Goal: Task Accomplishment & Management: Complete application form

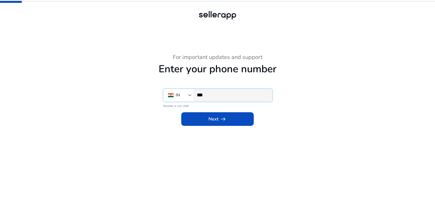
click at [225, 94] on input "***" at bounding box center [232, 95] width 71 height 6
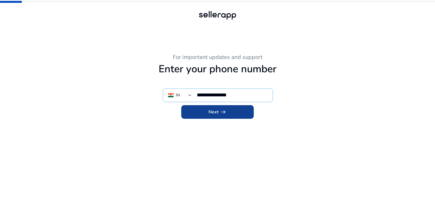
type input "**********"
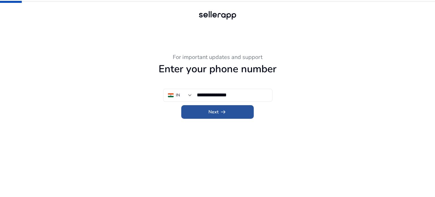
click at [222, 110] on span "arrow_right_alt" at bounding box center [223, 111] width 7 height 7
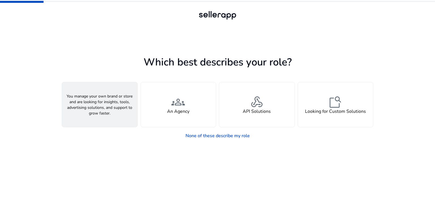
click at [102, 113] on h4 "A Seller" at bounding box center [99, 111] width 17 height 5
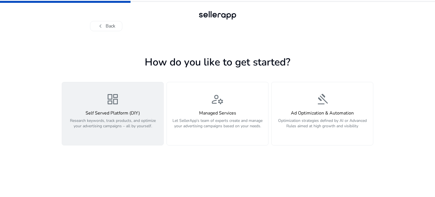
click at [119, 136] on button "dashboard Self Served Platform (DIY) Research keywords, track products, and opt…" at bounding box center [113, 113] width 102 height 63
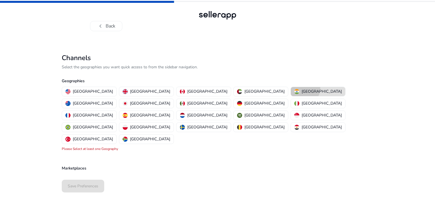
click at [301, 88] on p "[GEOGRAPHIC_DATA]" at bounding box center [321, 91] width 40 height 6
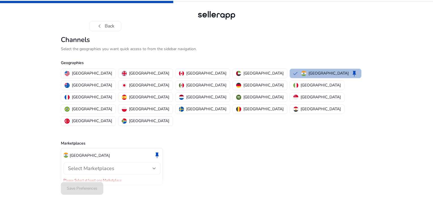
scroll to position [4, 0]
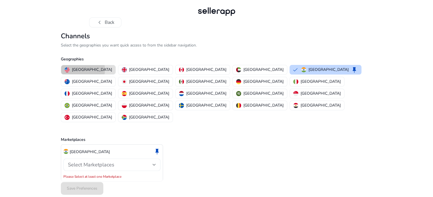
click at [83, 72] on p "[GEOGRAPHIC_DATA]" at bounding box center [92, 69] width 40 height 6
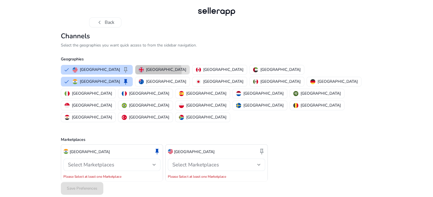
click at [146, 72] on p "[GEOGRAPHIC_DATA]" at bounding box center [166, 69] width 40 height 6
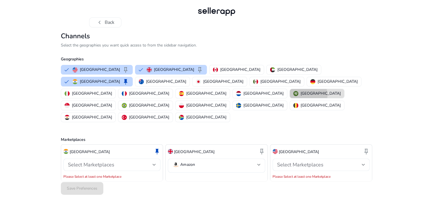
click at [300, 96] on p "[GEOGRAPHIC_DATA]" at bounding box center [320, 93] width 40 height 6
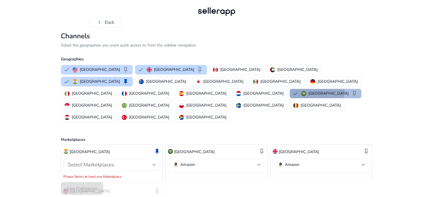
click at [308, 96] on p "[GEOGRAPHIC_DATA]" at bounding box center [328, 93] width 40 height 6
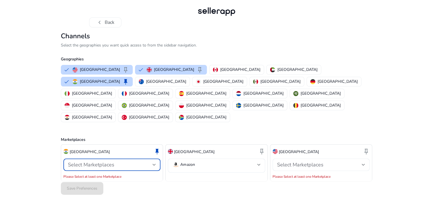
click at [105, 161] on span "Select Marketplaces" at bounding box center [91, 164] width 46 height 7
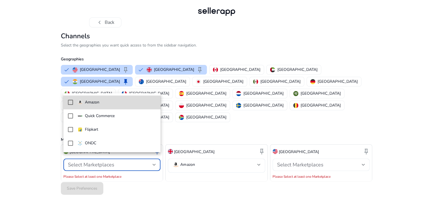
click at [96, 104] on p "Amazon" at bounding box center [92, 102] width 14 height 6
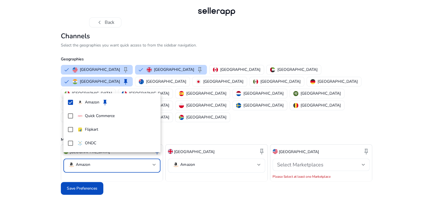
click at [188, 160] on div at bounding box center [216, 98] width 433 height 197
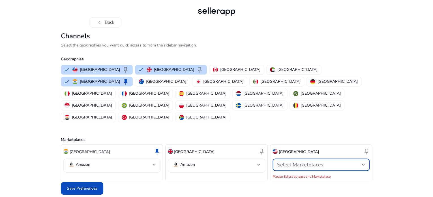
click at [297, 161] on span "Select Marketplaces" at bounding box center [300, 164] width 46 height 7
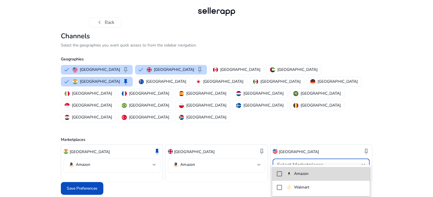
click at [295, 177] on mat-option "Amazon" at bounding box center [320, 174] width 97 height 14
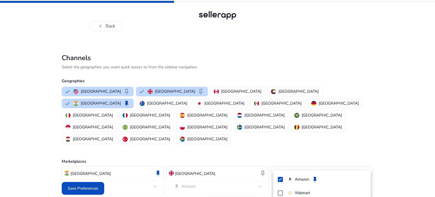
click at [85, 188] on div at bounding box center [217, 98] width 435 height 197
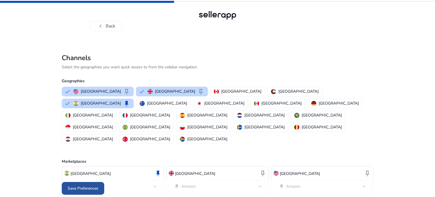
click at [86, 185] on span "Save Preferences" at bounding box center [83, 188] width 31 height 6
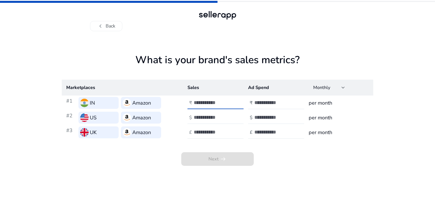
click at [201, 101] on input "number" at bounding box center [213, 102] width 38 height 6
type input "*******"
drag, startPoint x: 204, startPoint y: 112, endPoint x: 201, endPoint y: 115, distance: 4.2
click at [201, 115] on div at bounding box center [219, 117] width 51 height 12
click at [201, 115] on input "number" at bounding box center [213, 117] width 38 height 6
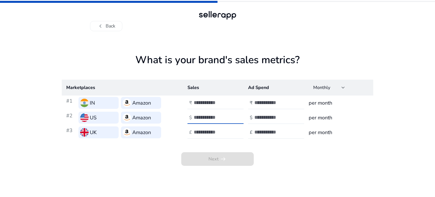
type input "****"
click at [198, 129] on input "number" at bounding box center [213, 132] width 38 height 6
type input "****"
click at [259, 104] on input "number" at bounding box center [273, 102] width 38 height 6
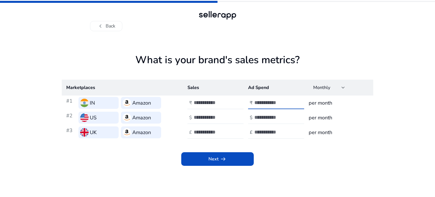
type input "*****"
click at [257, 115] on input "number" at bounding box center [273, 117] width 38 height 6
type input "***"
click at [257, 129] on input "number" at bounding box center [273, 132] width 38 height 6
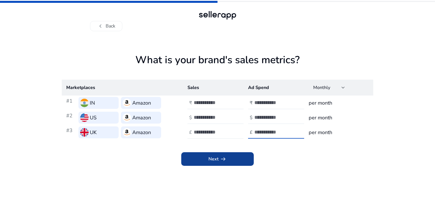
type input "***"
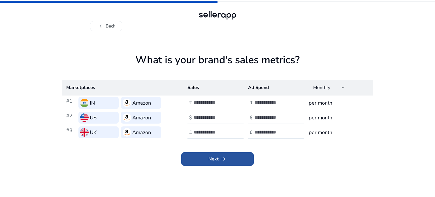
click at [226, 159] on span "arrow_right_alt" at bounding box center [223, 158] width 7 height 7
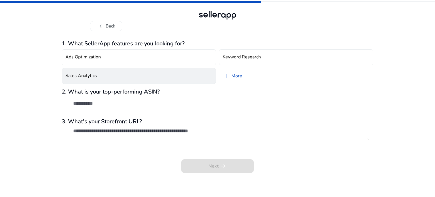
click at [95, 73] on h4 "Sales Analytics" at bounding box center [80, 75] width 31 height 5
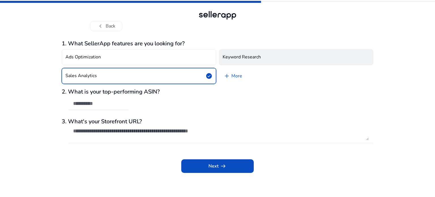
click at [223, 52] on button "Keyword Research" at bounding box center [296, 57] width 154 height 16
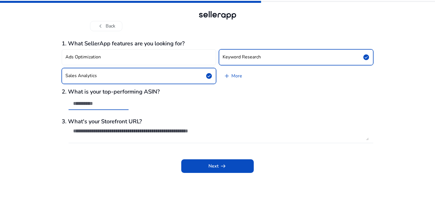
click at [91, 105] on input "text" at bounding box center [98, 103] width 51 height 6
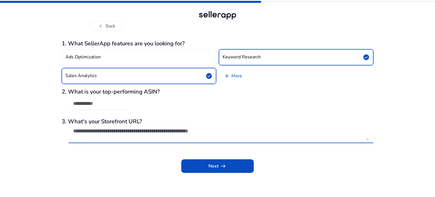
click at [92, 134] on textarea at bounding box center [220, 134] width 295 height 12
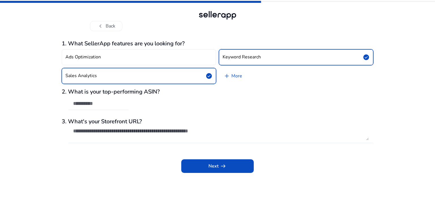
click at [119, 108] on div at bounding box center [98, 103] width 51 height 12
click at [111, 106] on div at bounding box center [98, 103] width 51 height 12
click at [89, 105] on input "text" at bounding box center [98, 103] width 51 height 6
paste input "**********"
type input "**********"
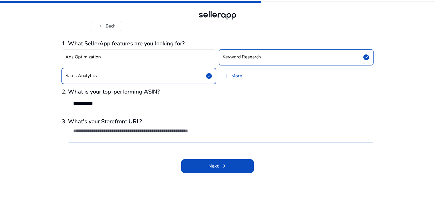
click at [108, 131] on textarea at bounding box center [220, 134] width 295 height 12
paste textarea "**********"
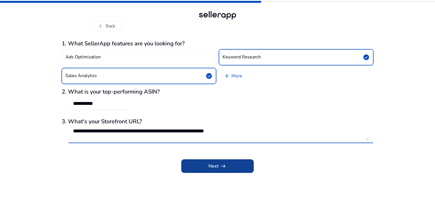
type textarea "**********"
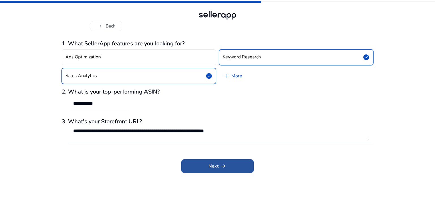
click at [187, 167] on span at bounding box center [217, 166] width 72 height 14
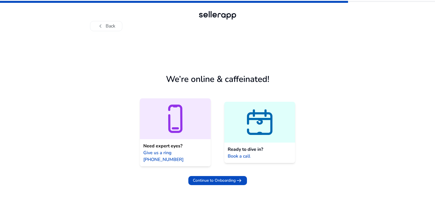
click at [169, 135] on icon at bounding box center [175, 119] width 71 height 34
click at [148, 124] on icon at bounding box center [175, 119] width 71 height 34
click at [264, 142] on div "Ready to dive in? Book a call" at bounding box center [259, 152] width 71 height 20
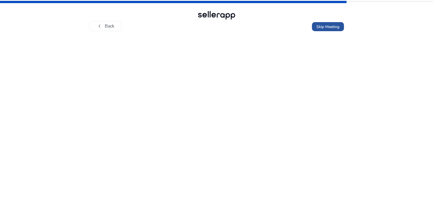
click at [322, 29] on span "Skip Meeting" at bounding box center [327, 27] width 23 height 6
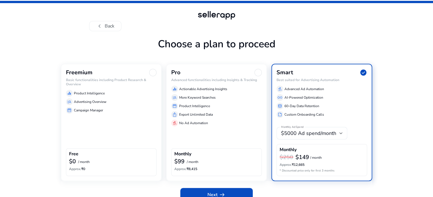
scroll to position [27, 0]
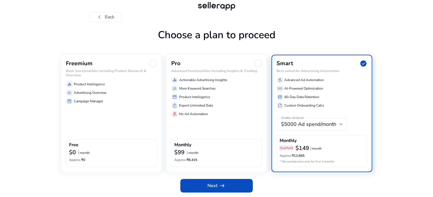
click at [94, 140] on div "Free $0 / month Approx. ₹0" at bounding box center [111, 152] width 91 height 27
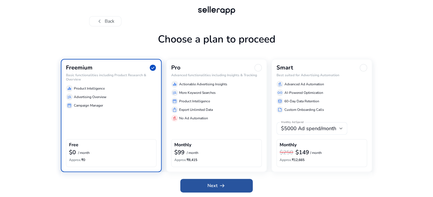
click at [202, 185] on span at bounding box center [216, 186] width 72 height 14
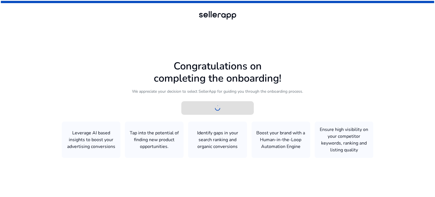
scroll to position [0, 0]
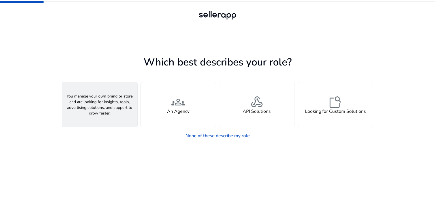
click at [112, 104] on div "person A Seller" at bounding box center [99, 104] width 75 height 45
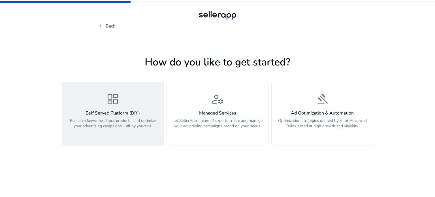
click at [109, 128] on p "Research keywords, track products, and optimize your advertising campaigns – al…" at bounding box center [112, 126] width 94 height 17
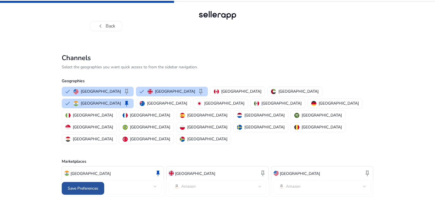
click at [84, 185] on span "Save Preferences" at bounding box center [83, 188] width 31 height 6
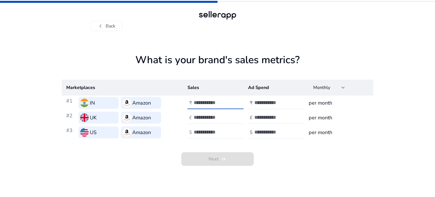
click at [206, 100] on input "number" at bounding box center [213, 102] width 38 height 6
type input "*******"
click at [201, 115] on input "number" at bounding box center [213, 117] width 38 height 6
type input "****"
click at [273, 97] on div at bounding box center [279, 102] width 51 height 12
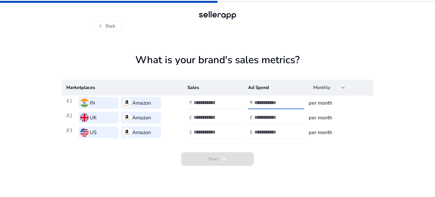
click at [269, 100] on input "number" at bounding box center [273, 102] width 38 height 6
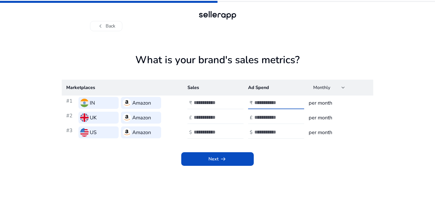
type input "*****"
click at [263, 117] on input "number" at bounding box center [273, 117] width 38 height 6
type input "***"
click at [198, 131] on input "number" at bounding box center [213, 132] width 38 height 6
type input "****"
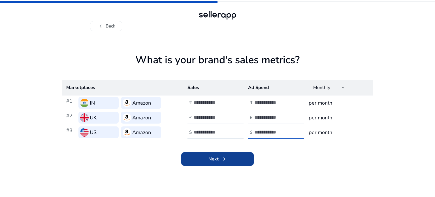
type input "***"
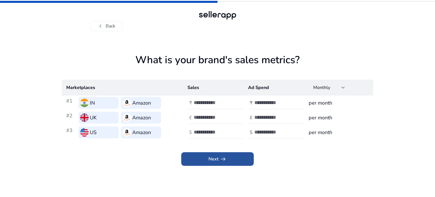
click at [200, 152] on span at bounding box center [217, 159] width 72 height 14
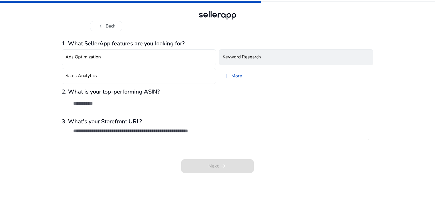
click at [228, 59] on h4 "Keyword Research" at bounding box center [241, 56] width 38 height 5
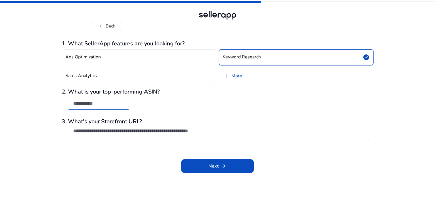
click at [103, 106] on input "text" at bounding box center [98, 103] width 51 height 6
paste input "**********"
type input "**********"
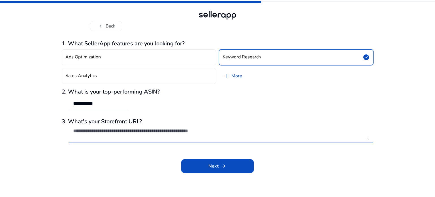
click at [107, 130] on textarea at bounding box center [220, 134] width 295 height 12
paste textarea "**********"
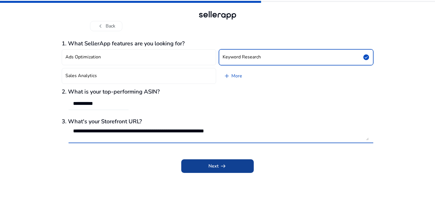
type textarea "**********"
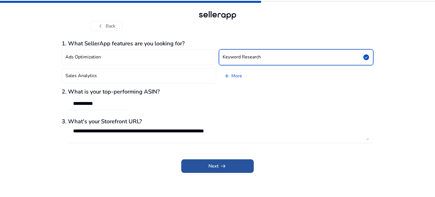
click at [197, 170] on span at bounding box center [217, 166] width 72 height 14
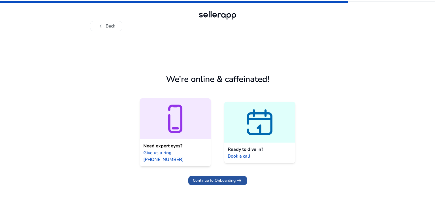
click at [225, 177] on span "Continue to Onboarding" at bounding box center [214, 180] width 43 height 6
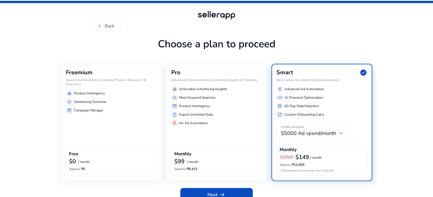
click at [67, 155] on div "Freemium Basic functionalities including Product Research & Overview equalizer …" at bounding box center [111, 122] width 101 height 117
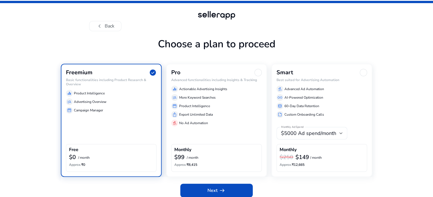
scroll to position [22, 0]
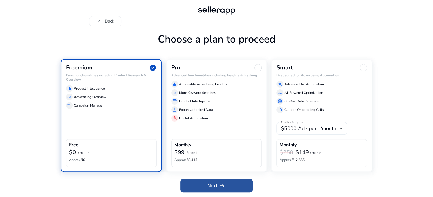
click at [233, 187] on span at bounding box center [216, 186] width 72 height 14
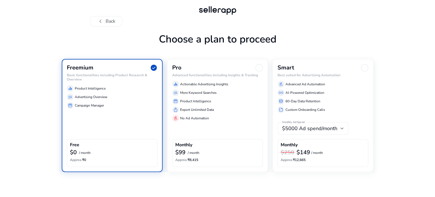
scroll to position [0, 0]
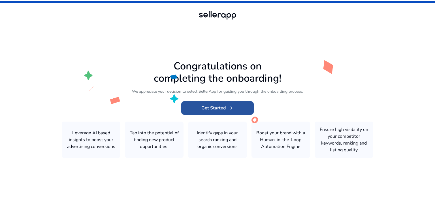
click at [209, 108] on span "Get Started arrow_right_alt" at bounding box center [217, 107] width 32 height 7
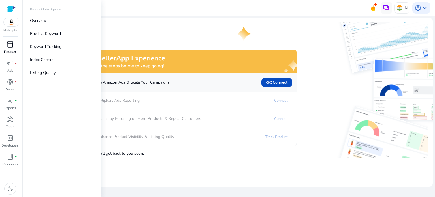
click at [10, 50] on p "Product" at bounding box center [10, 51] width 12 height 5
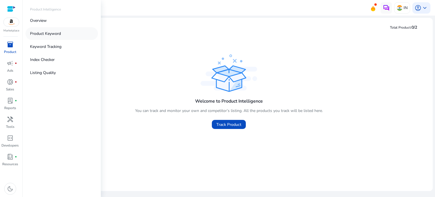
click at [48, 37] on link "Product Keyword" at bounding box center [61, 33] width 72 height 13
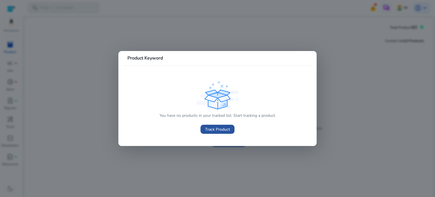
click at [211, 126] on span "Track Product" at bounding box center [217, 129] width 25 height 6
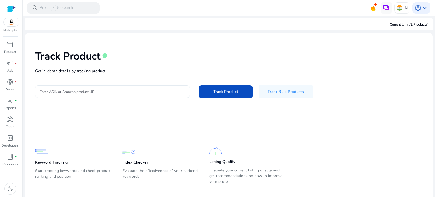
click at [97, 91] on input "Enter ASIN or Amazon product URL" at bounding box center [113, 91] width 146 height 6
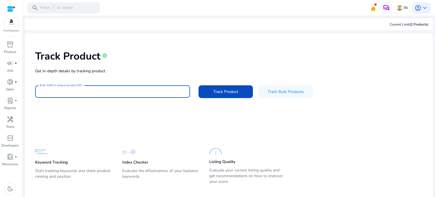
type input "**********"
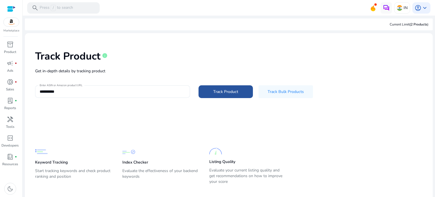
click at [205, 97] on span at bounding box center [225, 92] width 54 height 14
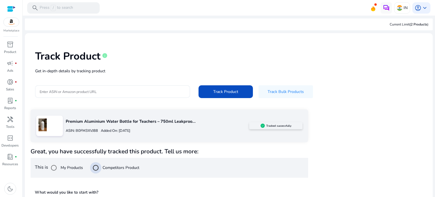
scroll to position [51, 0]
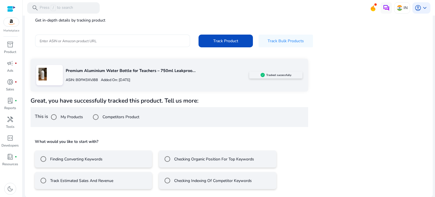
click at [77, 42] on input "Enter ASIN or Amazon product URL" at bounding box center [113, 41] width 146 height 6
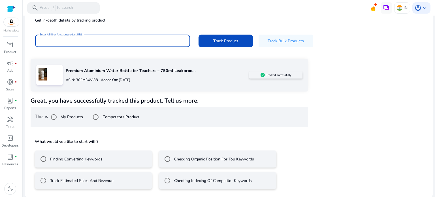
paste input "**********"
type input "**********"
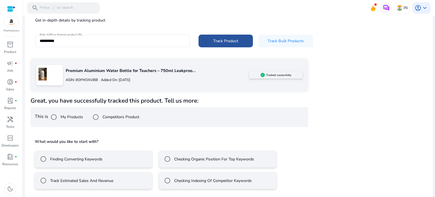
click at [223, 37] on span at bounding box center [225, 41] width 54 height 14
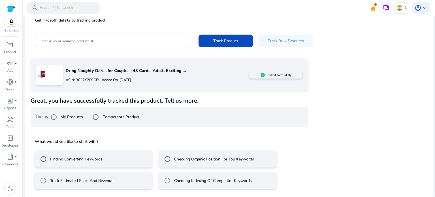
click at [96, 154] on div "Finding Converting Keywords" at bounding box center [70, 158] width 65 height 11
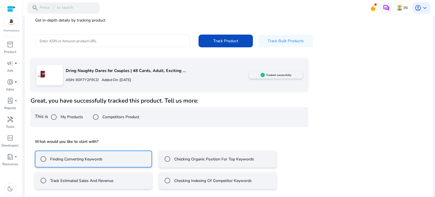
scroll to position [76, 0]
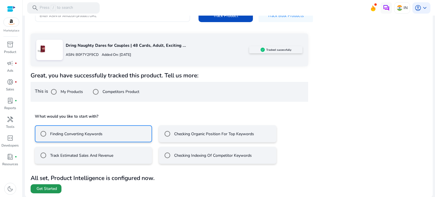
click at [55, 190] on span "Get Started" at bounding box center [46, 189] width 20 height 6
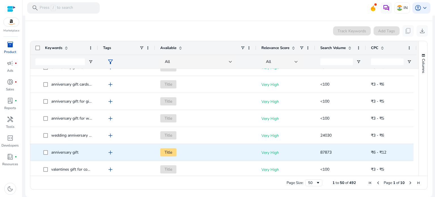
scroll to position [119, 0]
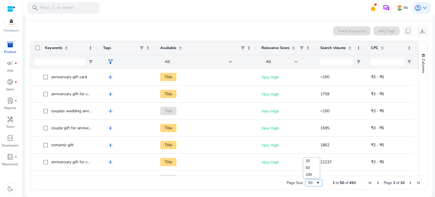
click at [309, 180] on div "50" at bounding box center [312, 182] width 8 height 5
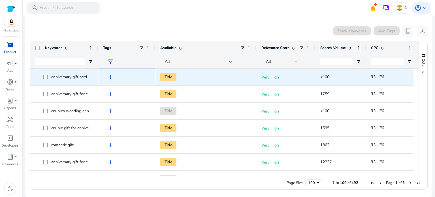
click at [110, 76] on span "add" at bounding box center [110, 77] width 7 height 7
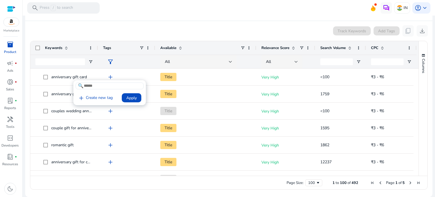
click at [110, 76] on div at bounding box center [217, 98] width 435 height 197
click at [223, 37] on app-product-keyword-grid "Track Keywords Add Tags content_copy download Press SPACE to select this row. D…" at bounding box center [229, 106] width 398 height 171
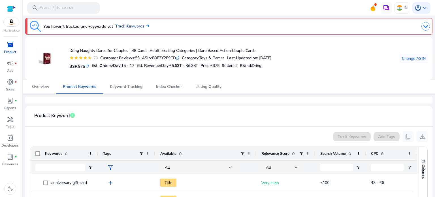
drag, startPoint x: 133, startPoint y: 28, endPoint x: 133, endPoint y: 24, distance: 3.7
click at [133, 24] on link "Track Keywords" at bounding box center [132, 26] width 34 height 6
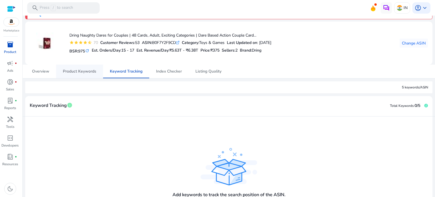
click at [85, 72] on span "Product Keywords" at bounding box center [79, 71] width 33 height 4
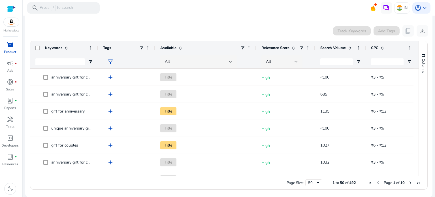
scroll to position [583, 0]
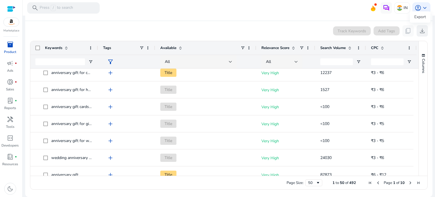
click at [420, 33] on span "download" at bounding box center [421, 30] width 7 height 7
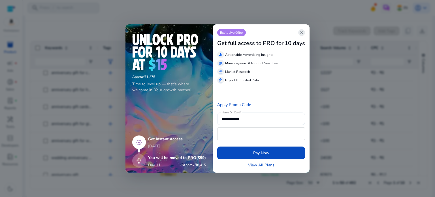
click at [303, 33] on span "close" at bounding box center [301, 32] width 5 height 5
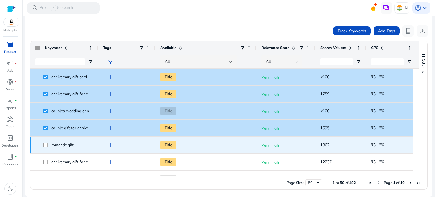
click at [48, 143] on span at bounding box center [47, 145] width 8 height 12
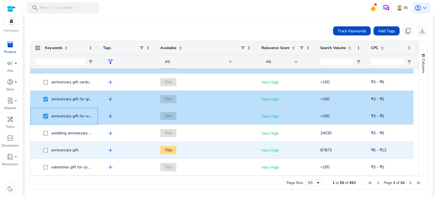
scroll to position [114, 0]
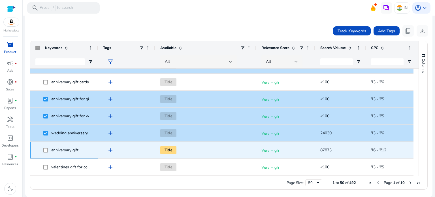
click at [46, 152] on span at bounding box center [47, 150] width 8 height 12
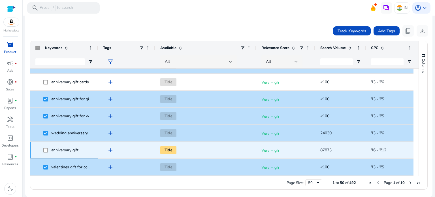
click at [48, 150] on span at bounding box center [47, 150] width 8 height 12
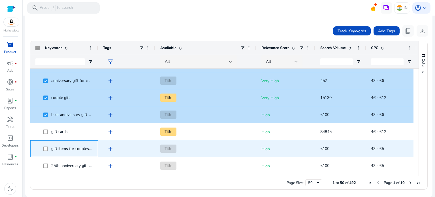
click at [46, 149] on span at bounding box center [47, 149] width 8 height 12
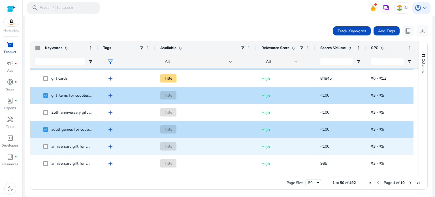
click at [44, 143] on span at bounding box center [47, 146] width 8 height 12
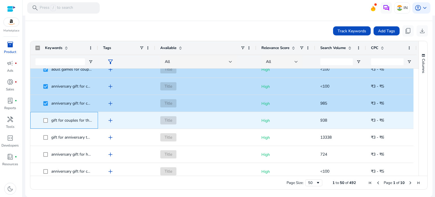
click at [44, 117] on span at bounding box center [47, 120] width 8 height 12
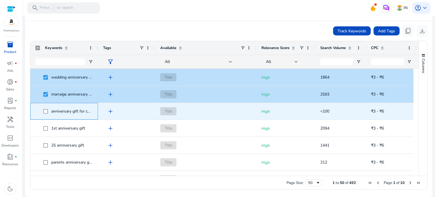
click at [48, 111] on span at bounding box center [47, 111] width 8 height 12
click at [46, 114] on span at bounding box center [47, 111] width 8 height 12
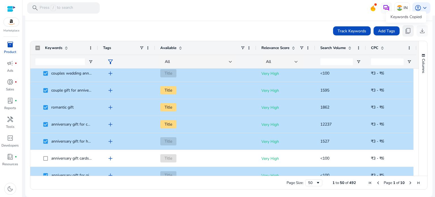
click at [404, 30] on span "content_copy" at bounding box center [407, 30] width 7 height 7
drag, startPoint x: 374, startPoint y: 1, endPoint x: 311, endPoint y: 20, distance: 65.5
click at [311, 20] on mat-card-header "Product Keyword info" at bounding box center [229, 13] width 398 height 16
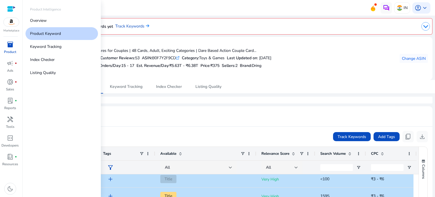
click at [10, 45] on span "inventory_2" at bounding box center [10, 44] width 7 height 7
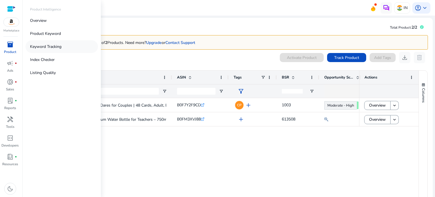
click at [53, 46] on p "Keyword Tracking" at bounding box center [45, 47] width 31 height 6
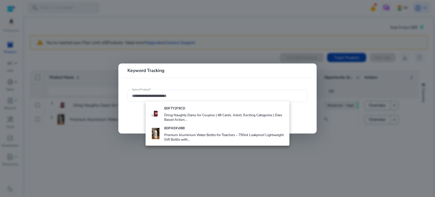
click at [170, 161] on div at bounding box center [217, 98] width 435 height 197
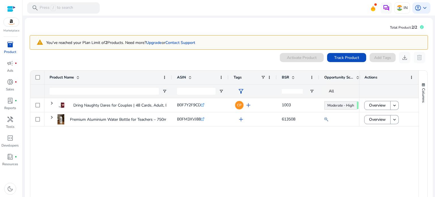
drag, startPoint x: 170, startPoint y: 161, endPoint x: 114, endPoint y: 143, distance: 58.1
click at [114, 143] on div "Dring Naughty Dares for Couples | 48 Cards, Adult, Exciting Categories... B0F7Y…" at bounding box center [201, 150] width 314 height 105
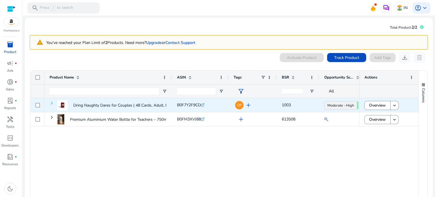
click at [52, 104] on span at bounding box center [52, 103] width 5 height 5
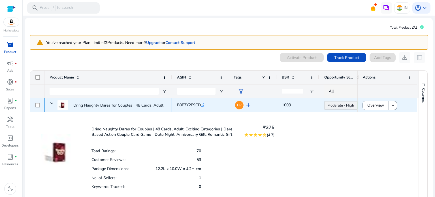
click at [52, 104] on span at bounding box center [52, 103] width 5 height 5
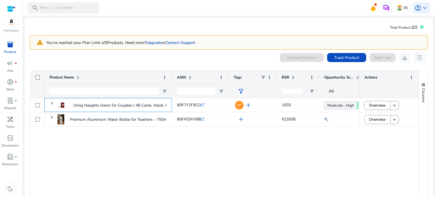
scroll to position [29, 0]
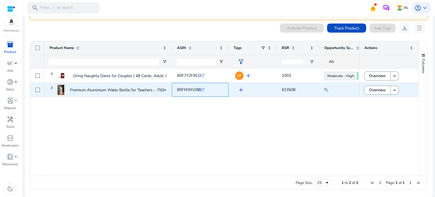
click at [204, 89] on icon ".st0{fill:#2c8af8}" at bounding box center [203, 90] width 4 height 4
